Goal: Information Seeking & Learning: Learn about a topic

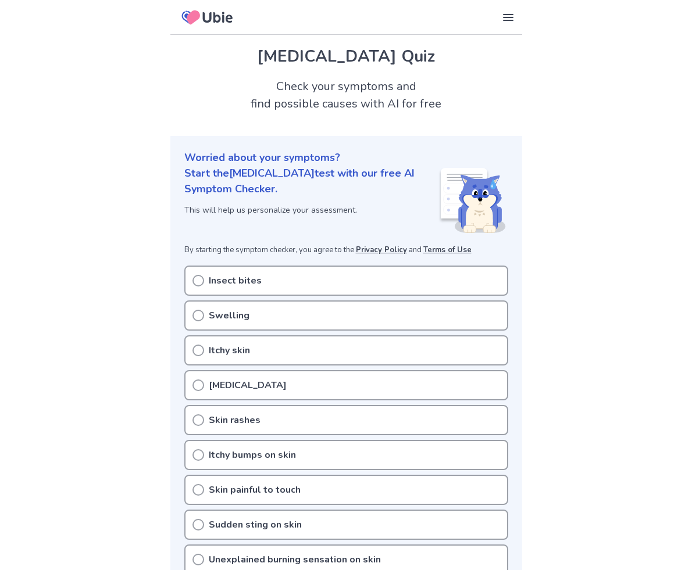
click at [312, 274] on div "Insect bites" at bounding box center [346, 281] width 324 height 30
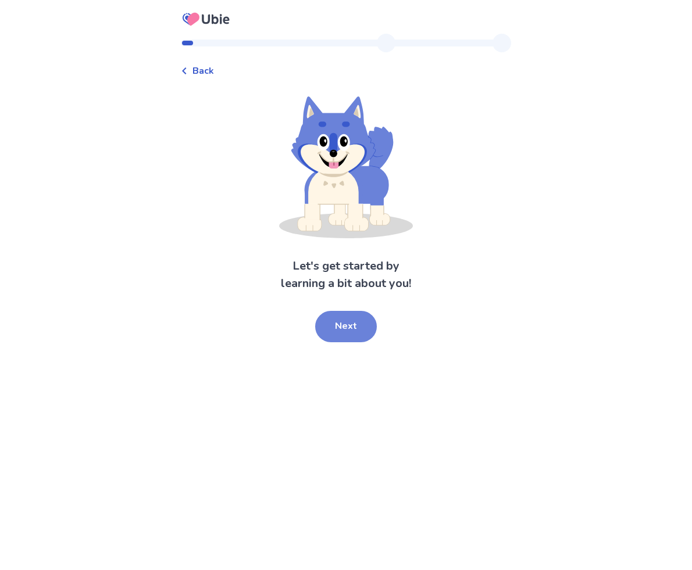
click at [343, 323] on button "Next" at bounding box center [346, 326] width 62 height 31
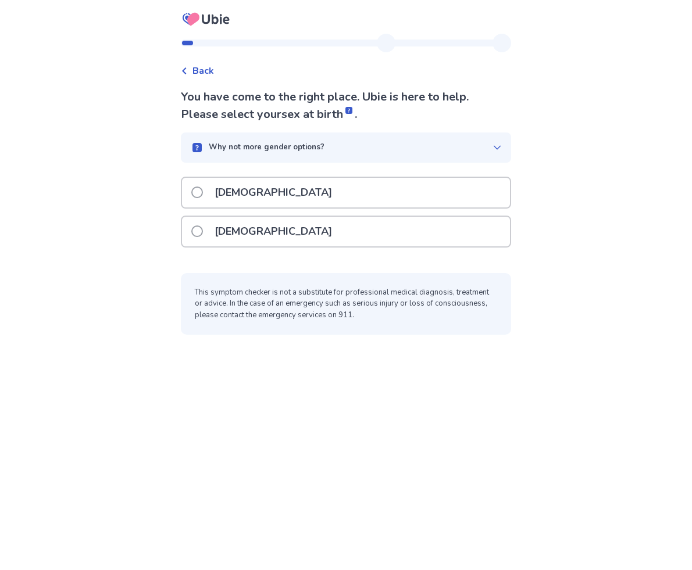
click at [274, 230] on div "[DEMOGRAPHIC_DATA]" at bounding box center [346, 232] width 328 height 30
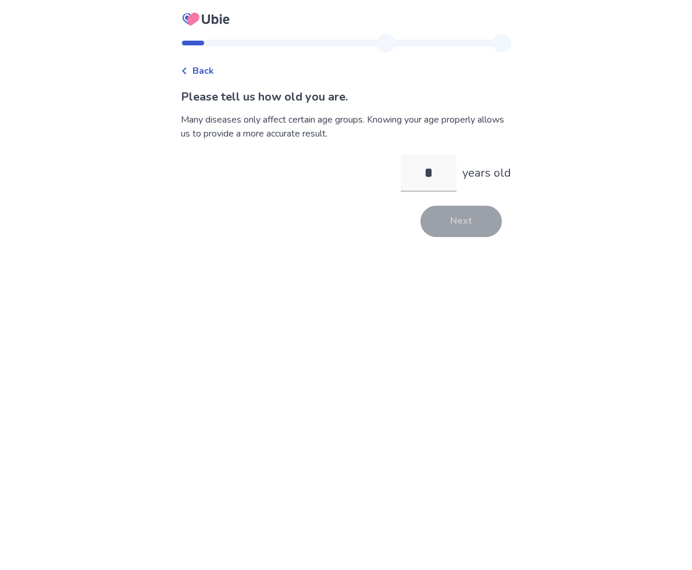
type input "**"
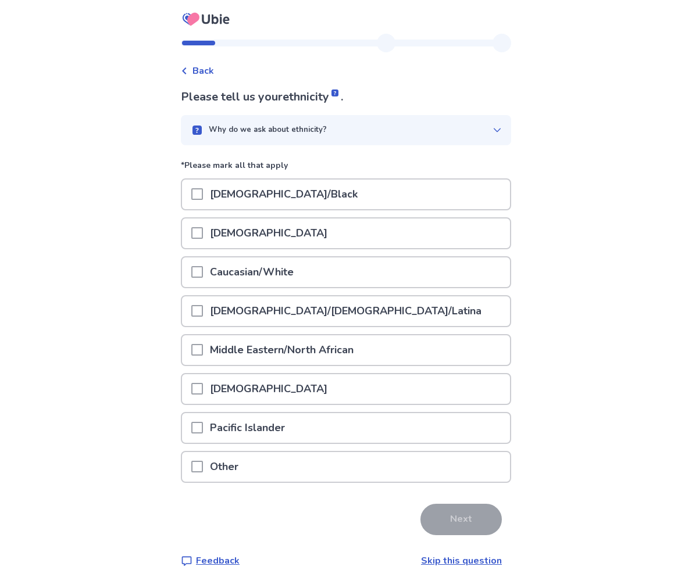
click at [323, 312] on p "[DEMOGRAPHIC_DATA]/[DEMOGRAPHIC_DATA]/Latina" at bounding box center [345, 311] width 285 height 30
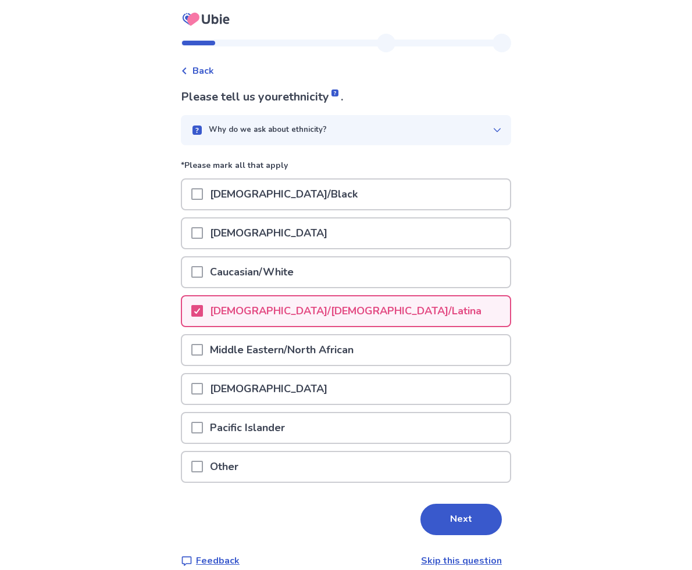
click at [307, 282] on div "Caucasian/White" at bounding box center [346, 272] width 328 height 30
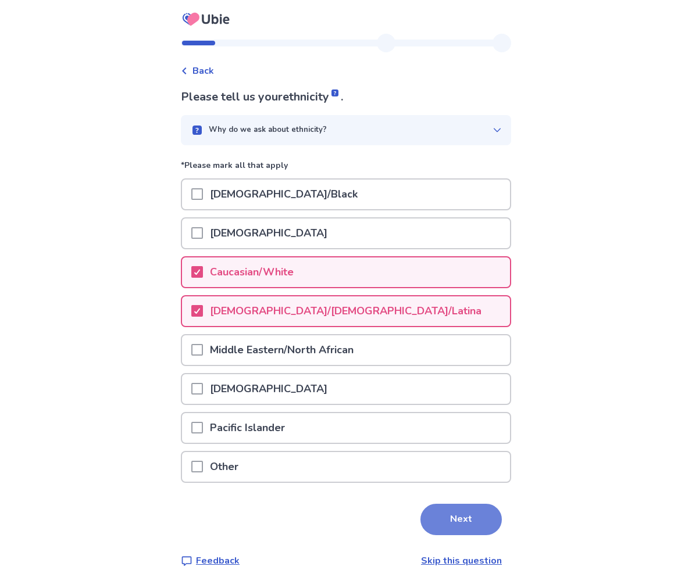
click at [456, 524] on button "Next" at bounding box center [460, 519] width 81 height 31
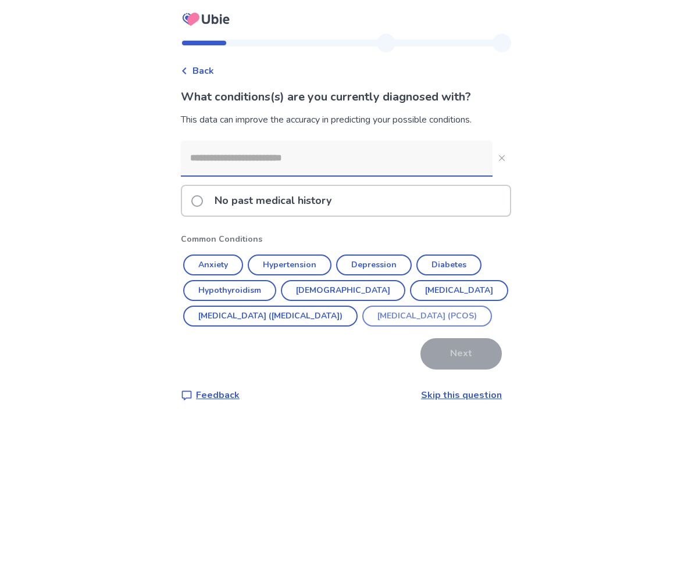
click at [362, 327] on button "[MEDICAL_DATA] (PCOS)" at bounding box center [427, 316] width 130 height 21
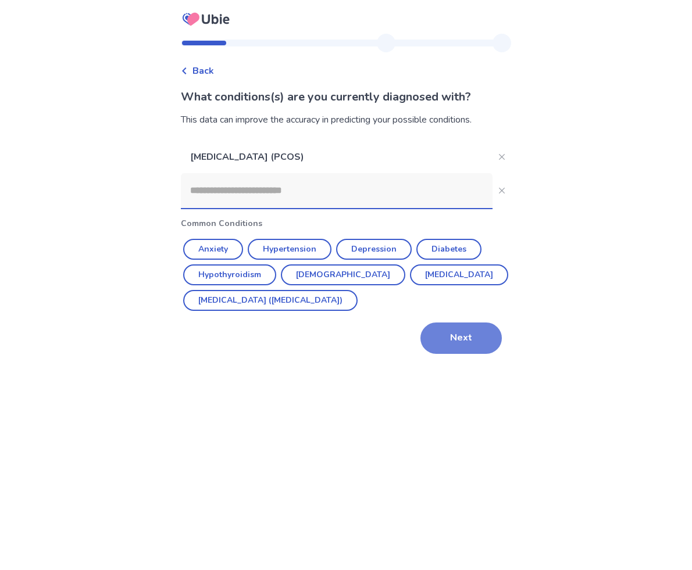
click at [456, 339] on button "Next" at bounding box center [460, 338] width 81 height 31
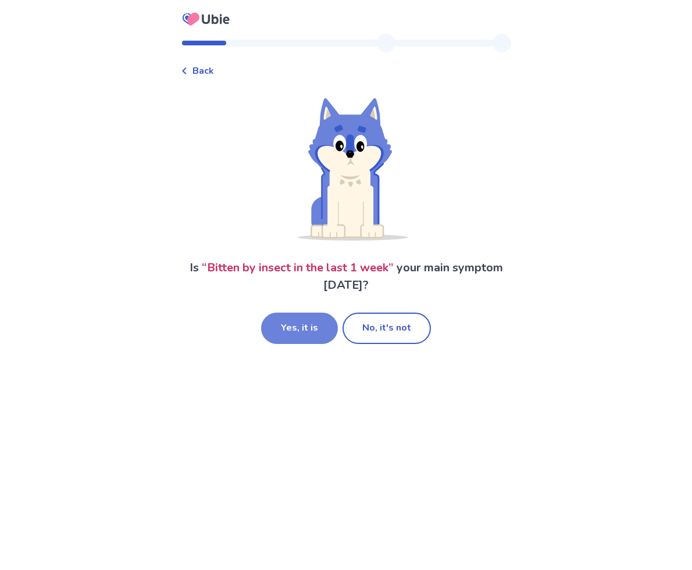
click at [311, 316] on button "Yes, it is" at bounding box center [299, 328] width 77 height 31
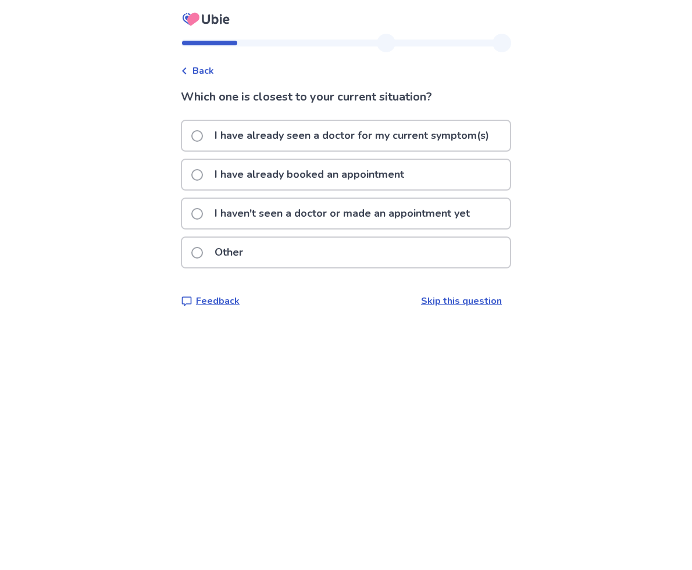
click at [398, 217] on p "I haven't seen a doctor or made an appointment yet" at bounding box center [341, 214] width 269 height 30
